Goal: Find specific page/section: Find specific page/section

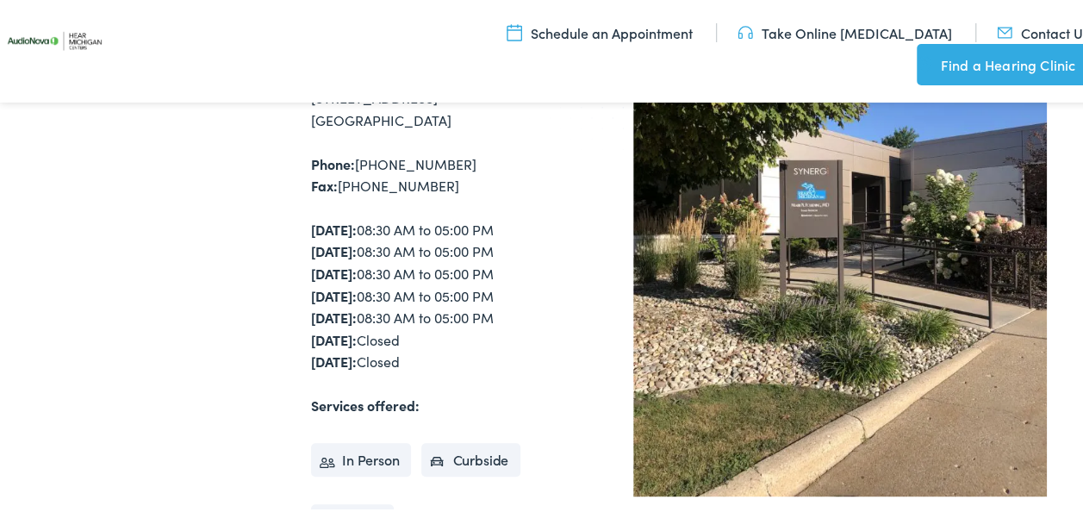
scroll to position [117, 0]
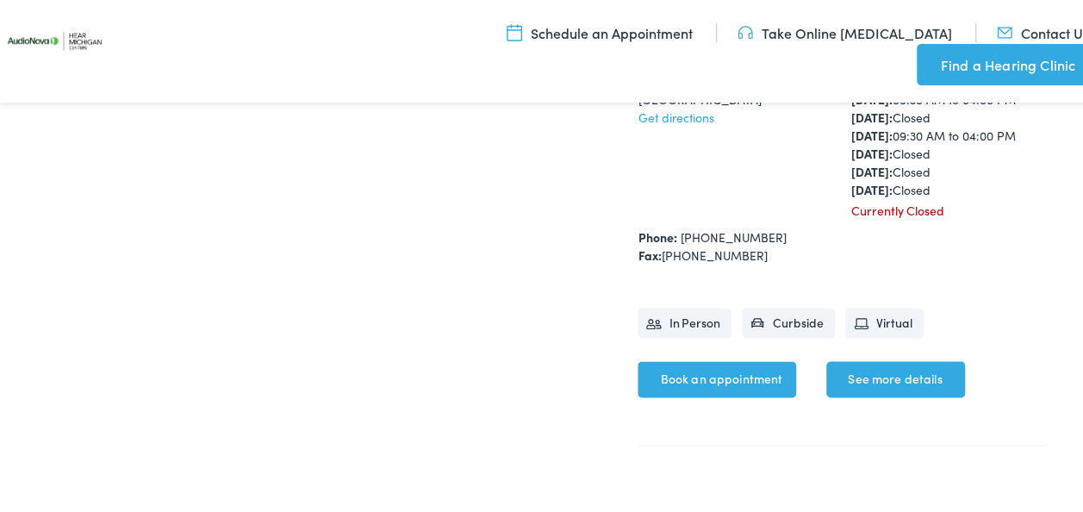
scroll to position [1095, 0]
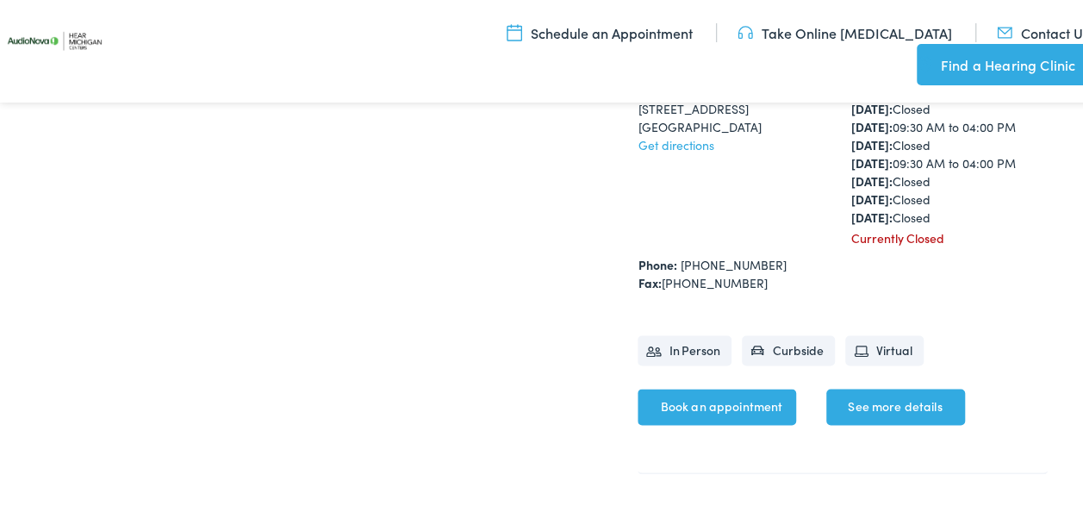
click at [854, 417] on link "See more details" at bounding box center [895, 403] width 139 height 36
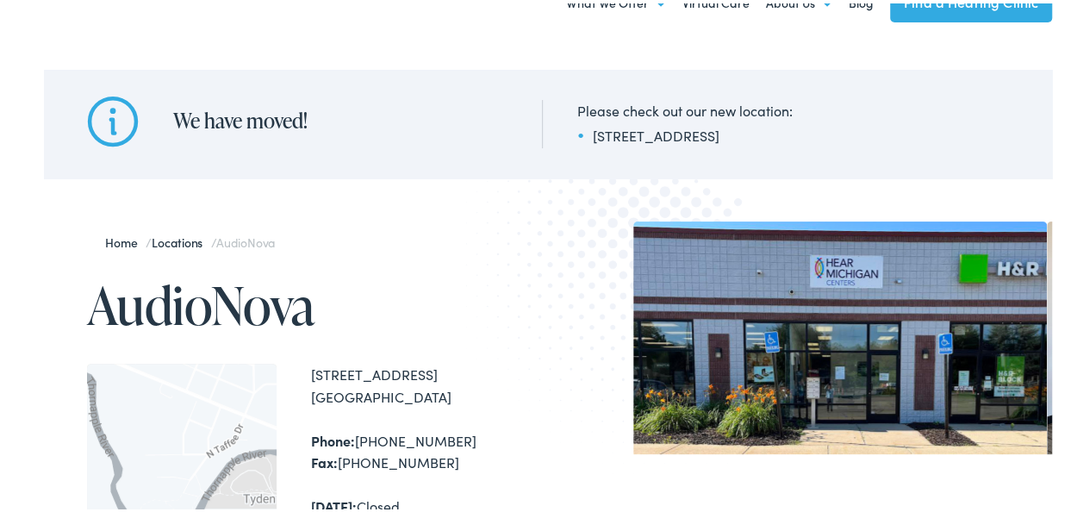
scroll to position [348, 0]
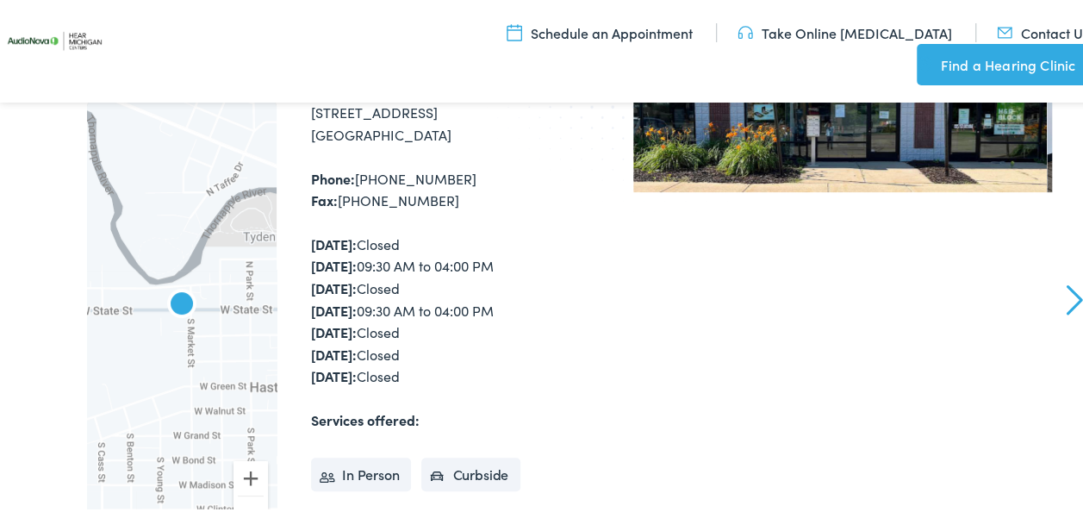
click at [1067, 292] on link "Next" at bounding box center [1075, 296] width 16 height 31
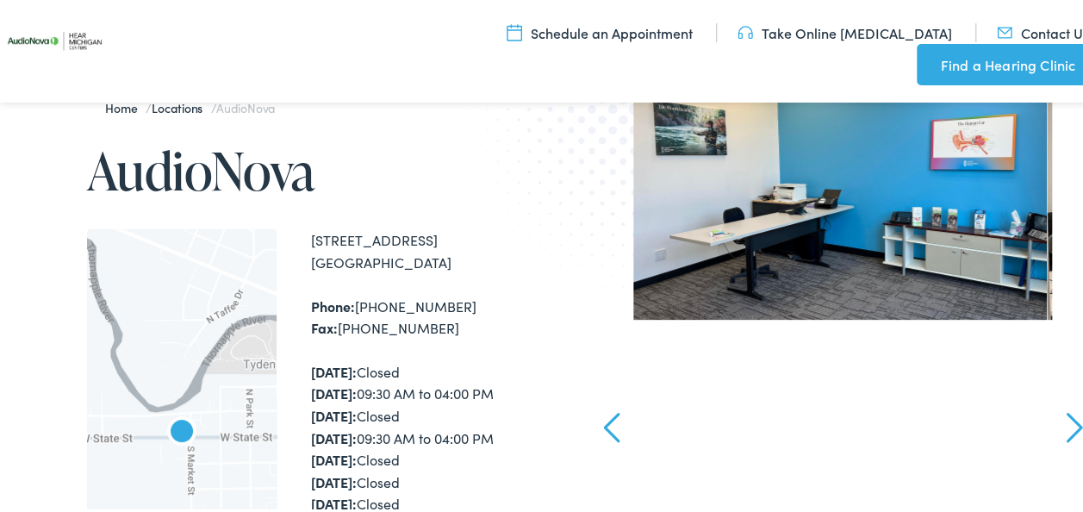
scroll to position [181, 0]
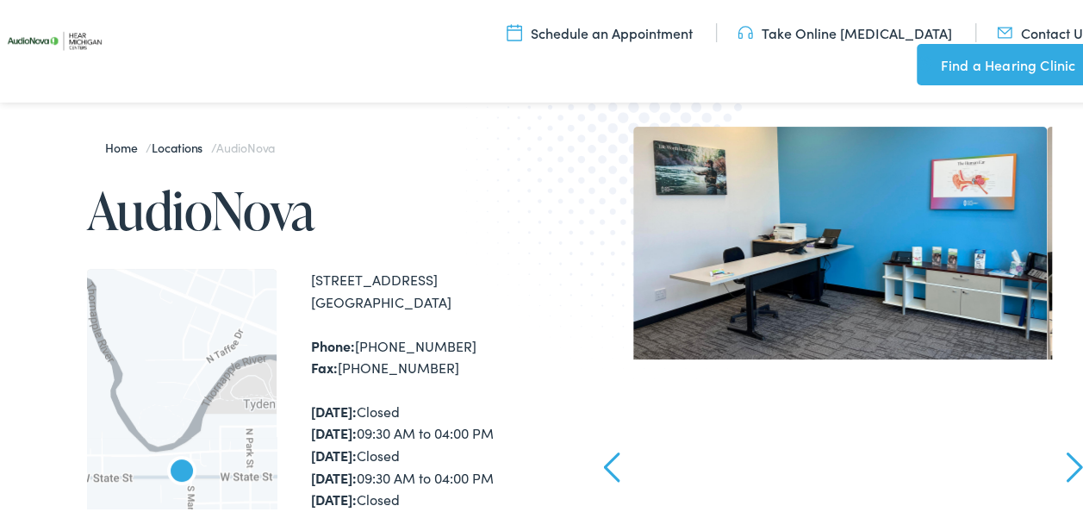
click at [1067, 465] on link "Next" at bounding box center [1075, 463] width 16 height 31
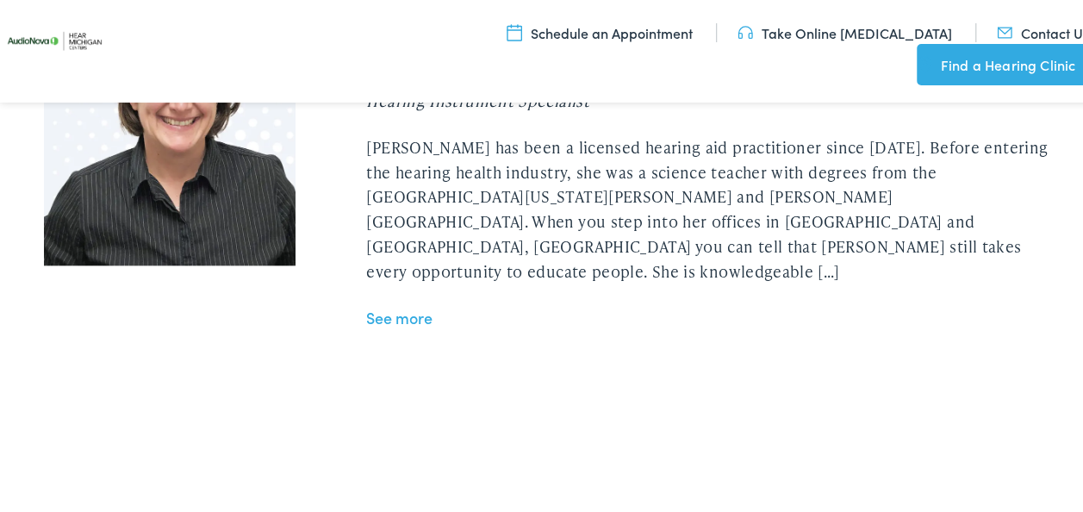
scroll to position [4011, 0]
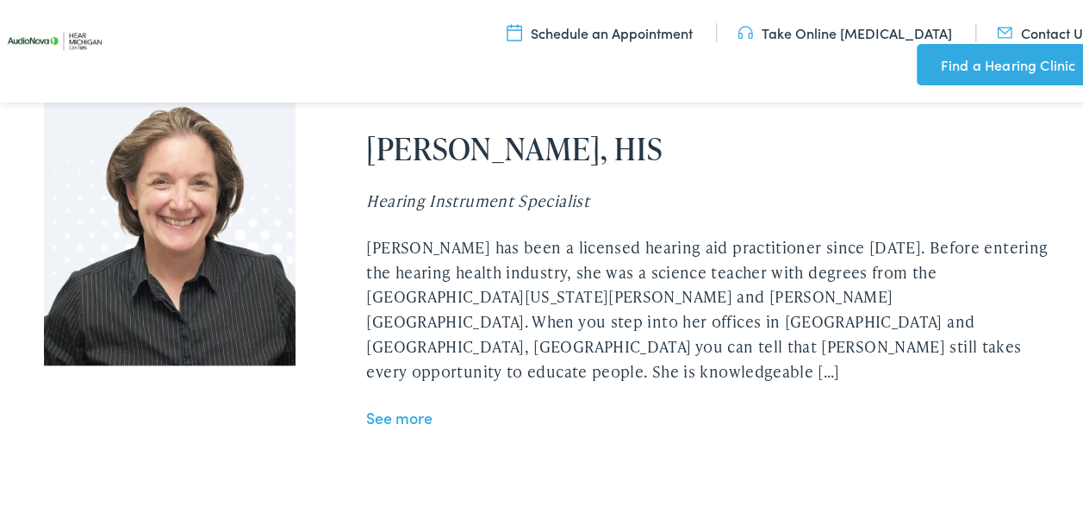
click at [416, 403] on link "See more" at bounding box center [399, 414] width 66 height 22
